Goal: Submit feedback/report problem

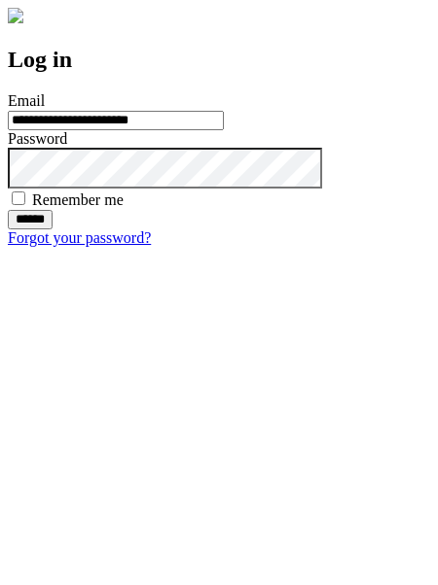
type input "**********"
click at [53, 229] on input "******" at bounding box center [30, 219] width 45 height 19
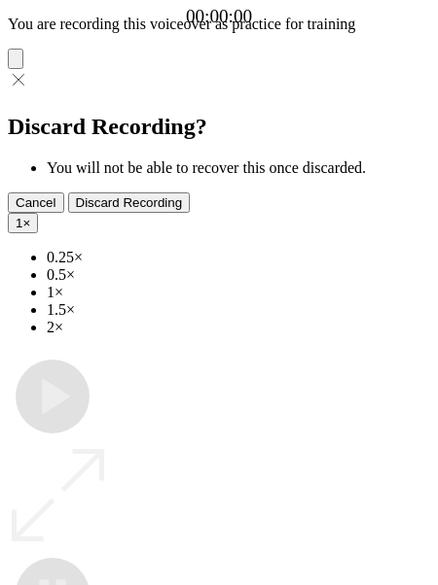
type input "**********"
